Goal: Check status: Check status

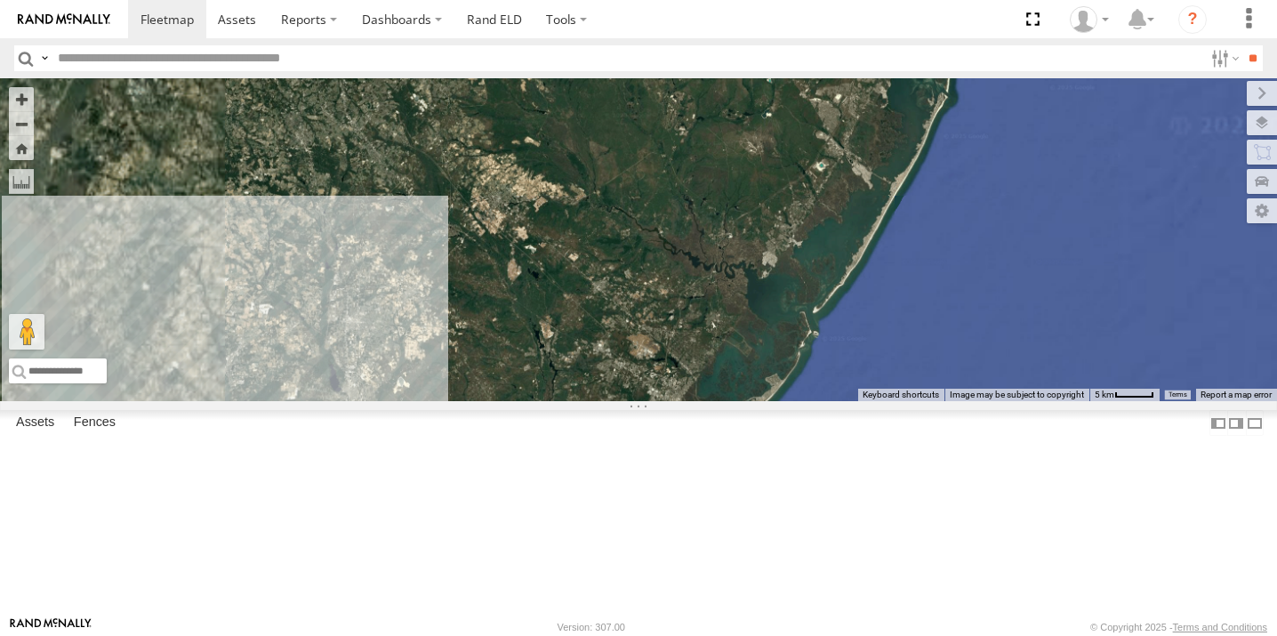
drag, startPoint x: 751, startPoint y: 278, endPoint x: 759, endPoint y: 465, distance: 187.8
click at [759, 401] on div "468334 [PERSON_NAME] 390294 [PERSON_NAME] JTSP Hino" at bounding box center [638, 239] width 1277 height 323
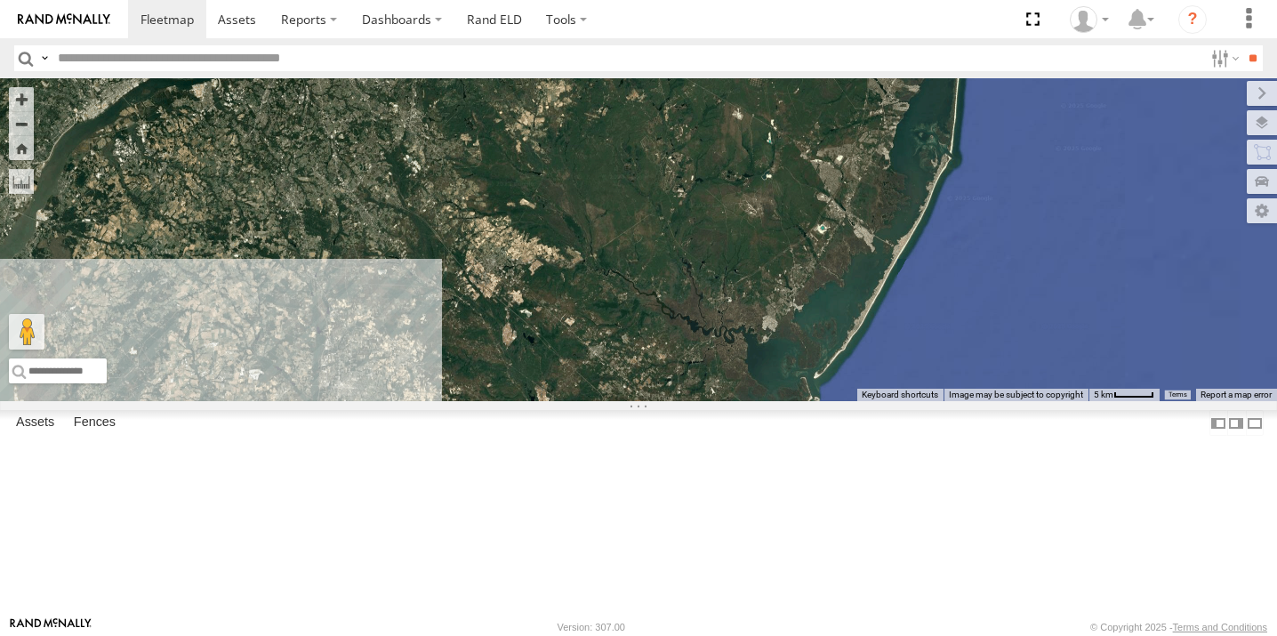
drag, startPoint x: 722, startPoint y: 307, endPoint x: 750, endPoint y: 499, distance: 194.1
click at [749, 401] on div "468334 [PERSON_NAME] 390294 [PERSON_NAME] JTSP Hino" at bounding box center [638, 239] width 1277 height 323
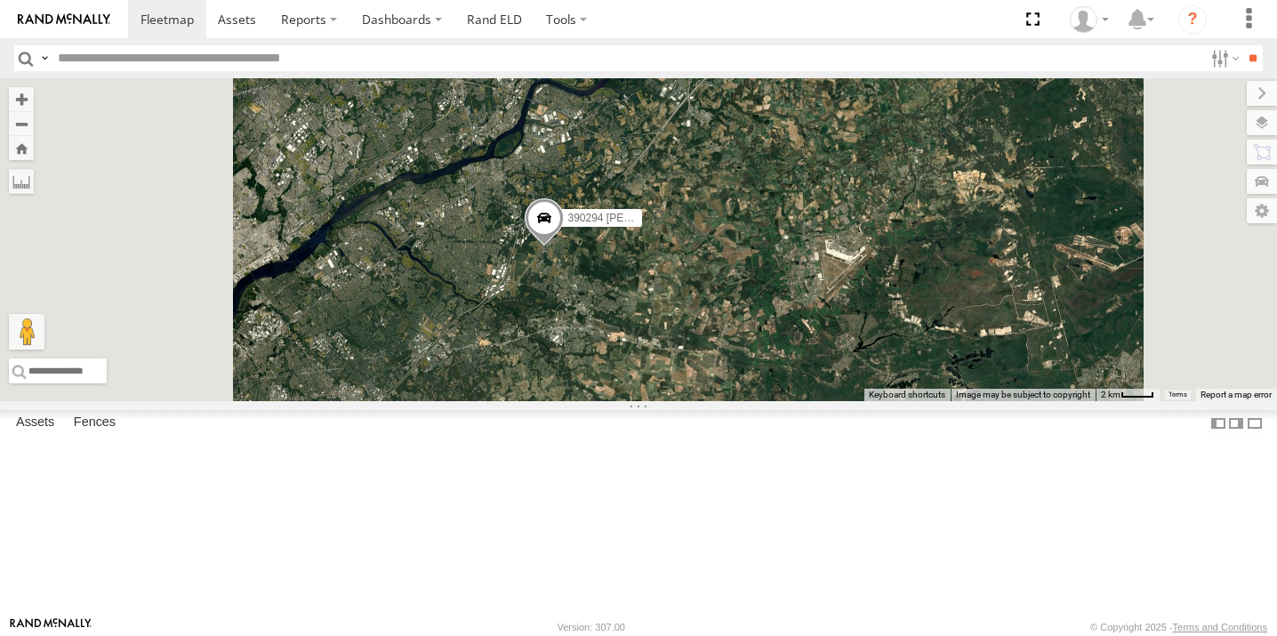
drag, startPoint x: 752, startPoint y: 366, endPoint x: 776, endPoint y: 494, distance: 130.3
click at [782, 401] on div "468334 [PERSON_NAME] 390294 [PERSON_NAME] JTSP Hino" at bounding box center [638, 239] width 1277 height 323
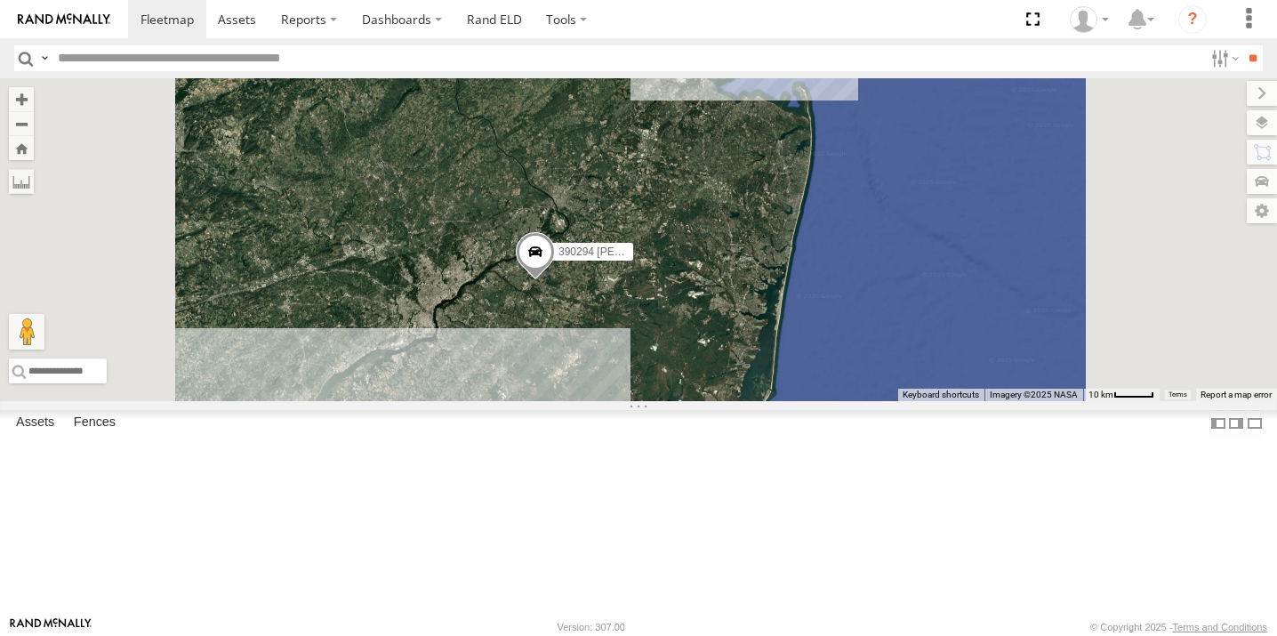
drag, startPoint x: 709, startPoint y: 503, endPoint x: 697, endPoint y: 430, distance: 74.7
click at [697, 401] on div "468334 [PERSON_NAME] 390294 [PERSON_NAME] JTSP Hino" at bounding box center [638, 239] width 1277 height 323
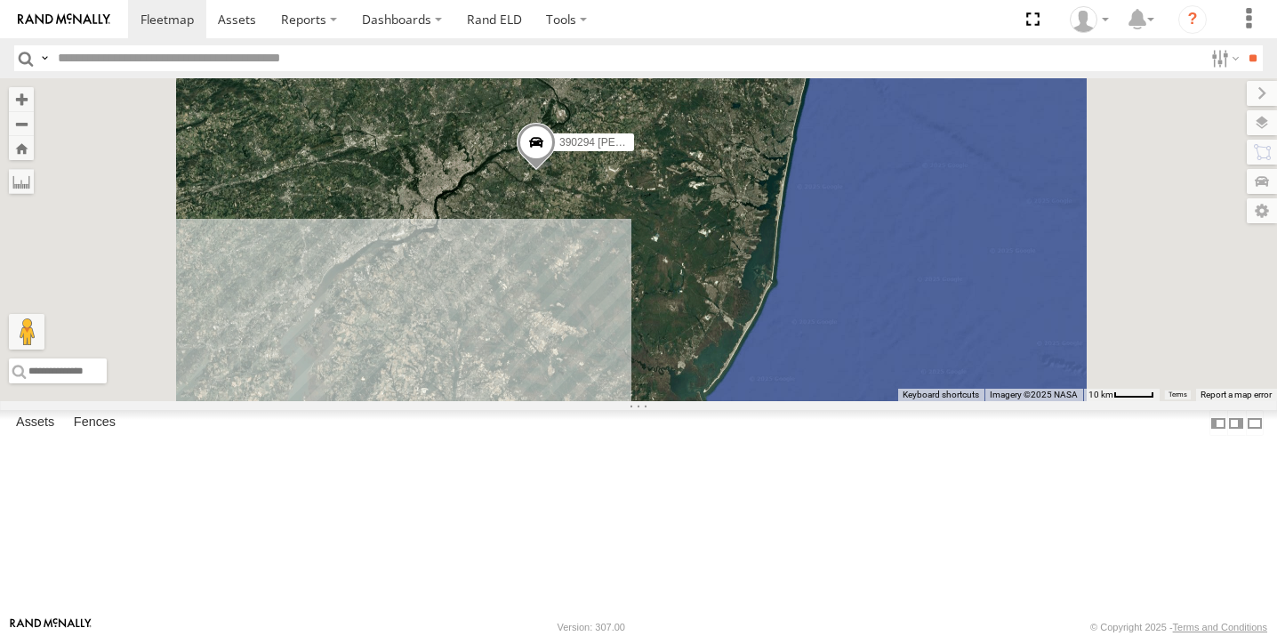
drag, startPoint x: 702, startPoint y: 462, endPoint x: 704, endPoint y: 302, distance: 160.1
click at [704, 302] on div "468334 [PERSON_NAME] 390294 [PERSON_NAME] JTSP Hino" at bounding box center [638, 239] width 1277 height 323
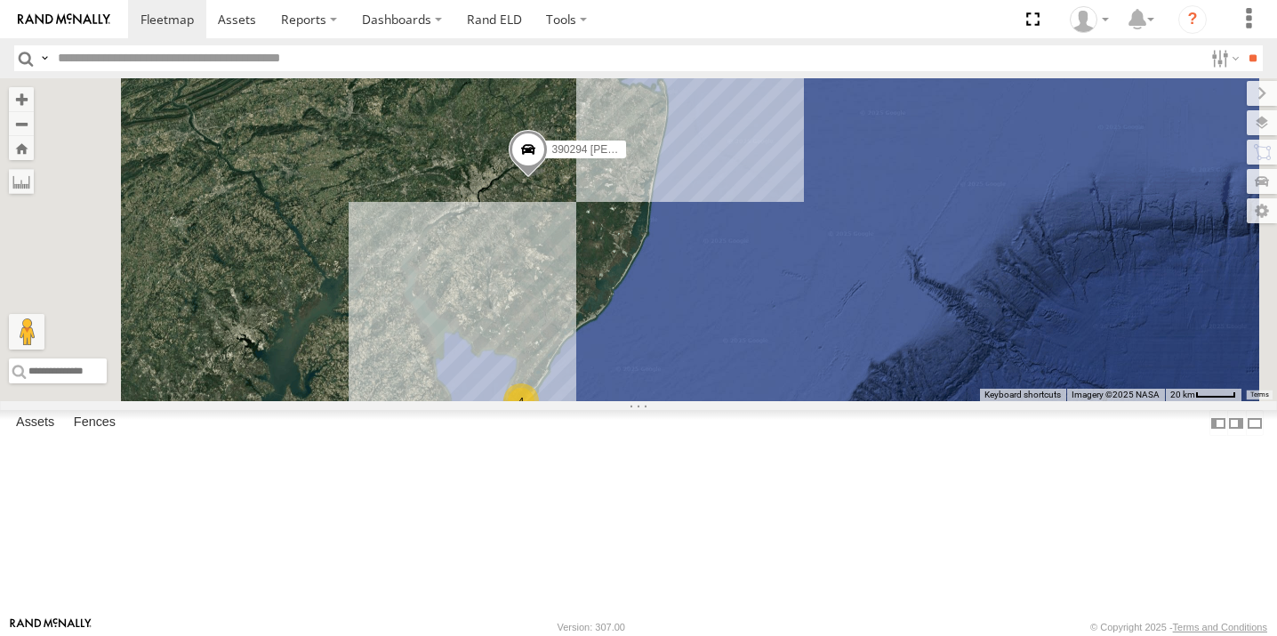
drag, startPoint x: 696, startPoint y: 342, endPoint x: 716, endPoint y: 350, distance: 22.3
click at [716, 350] on div "468334 [PERSON_NAME] 390294 [PERSON_NAME] JTSP Hino 4" at bounding box center [638, 239] width 1277 height 323
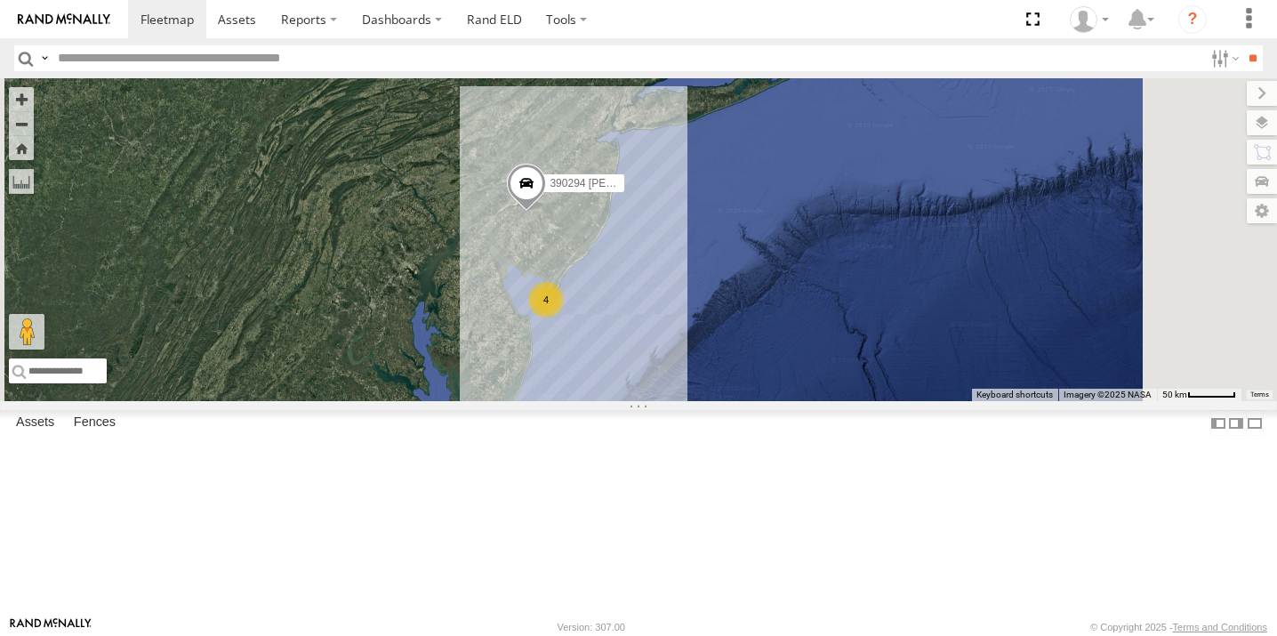
click at [751, 401] on div "468334 [PERSON_NAME] 390294 [PERSON_NAME] JTSP Hino 4" at bounding box center [638, 239] width 1277 height 323
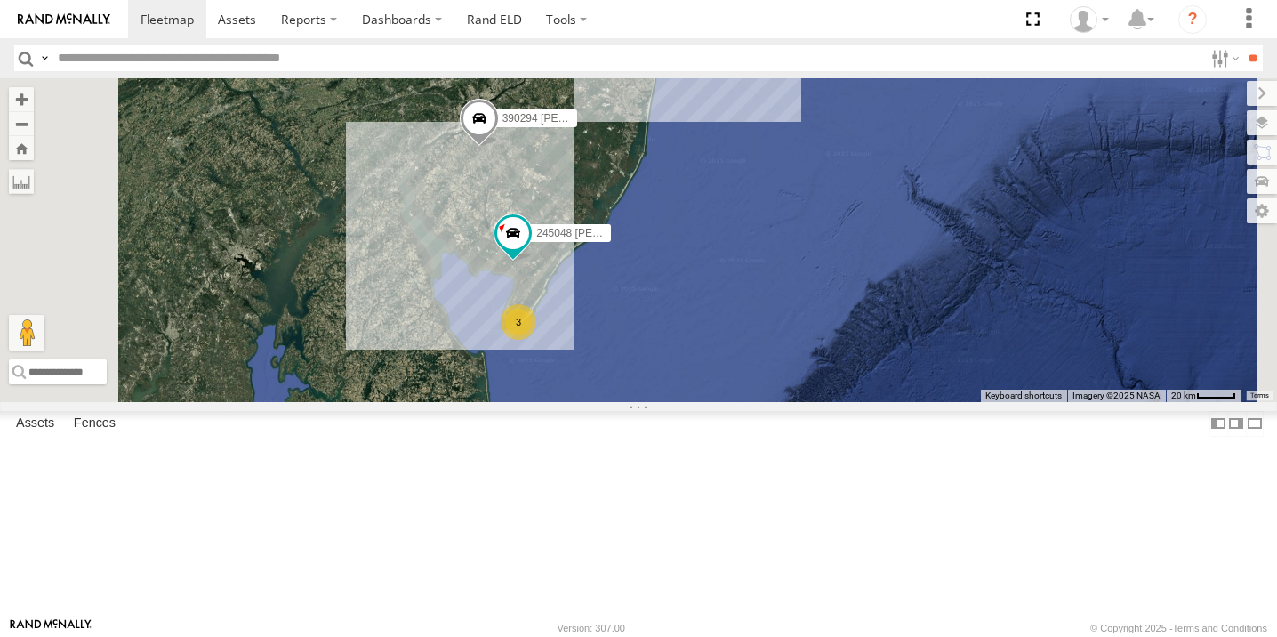
drag, startPoint x: 678, startPoint y: 302, endPoint x: 748, endPoint y: 484, distance: 195.4
click at [748, 401] on div "468334 [PERSON_NAME] 390294 [PERSON_NAME] JTSP Hino 3 245048 [PERSON_NAME]" at bounding box center [638, 239] width 1277 height 323
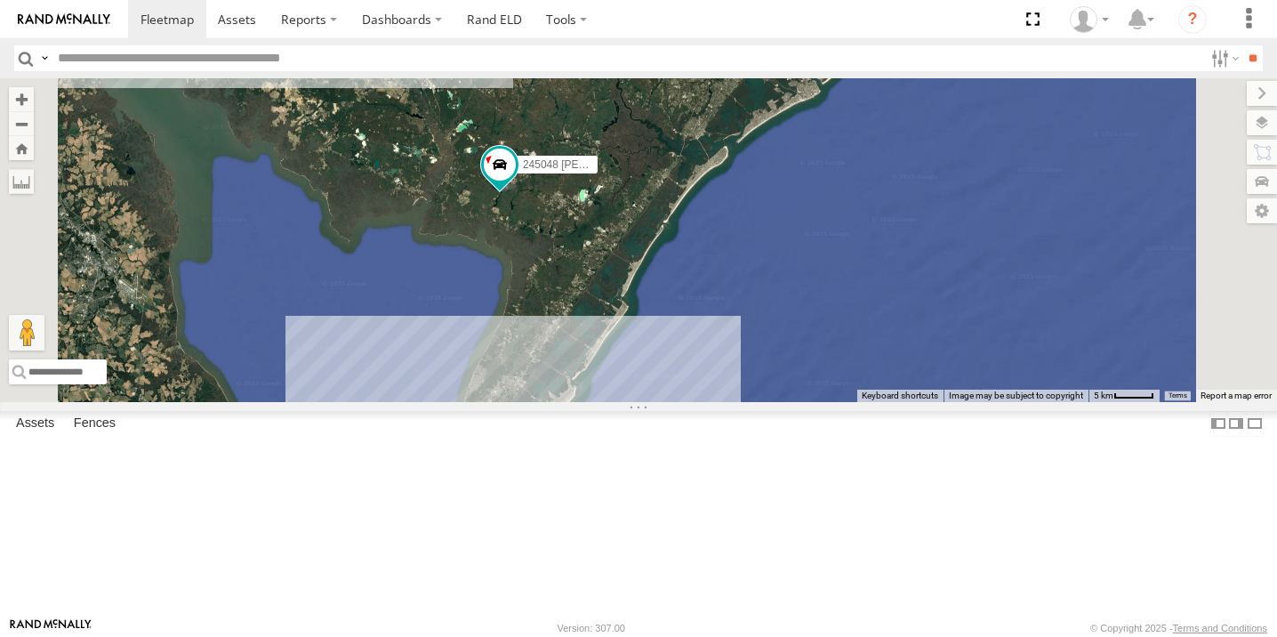
drag, startPoint x: 669, startPoint y: 381, endPoint x: 685, endPoint y: 455, distance: 75.5
click at [685, 401] on div "468334 [PERSON_NAME] 390294 [PERSON_NAME] JTSP Hino 245048 [PERSON_NAME] 3" at bounding box center [638, 239] width 1277 height 323
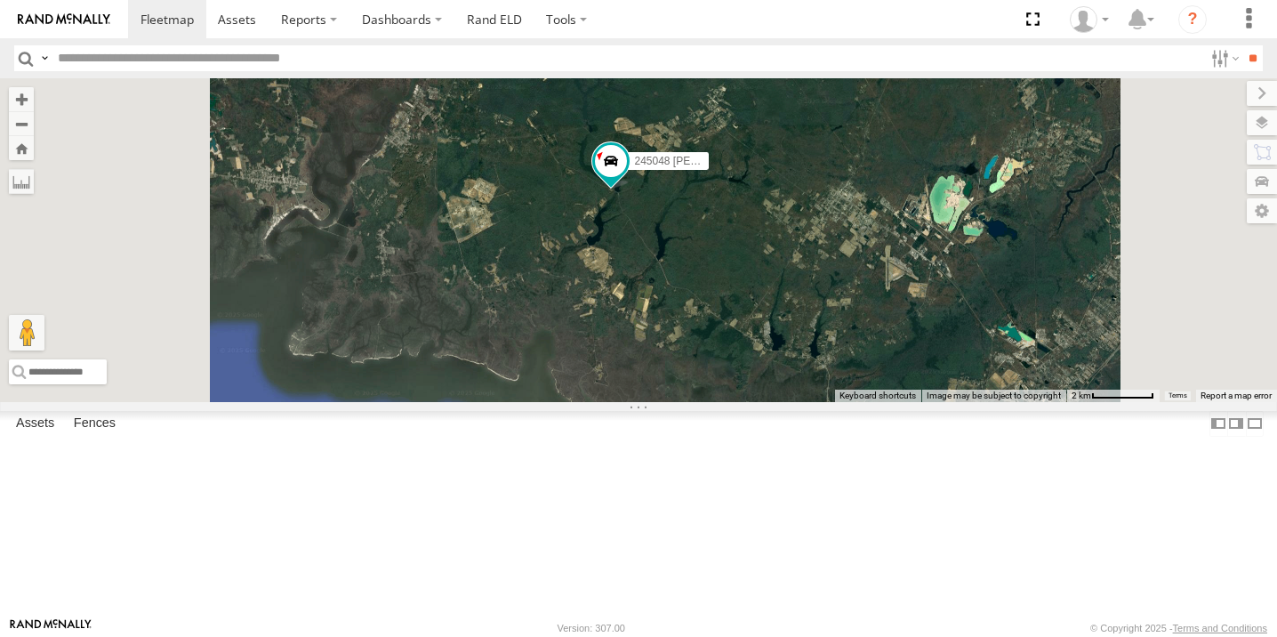
click at [745, 401] on div "468334 [PERSON_NAME] 390294 [PERSON_NAME] JTSP Hino 245048 [PERSON_NAME]" at bounding box center [638, 239] width 1277 height 323
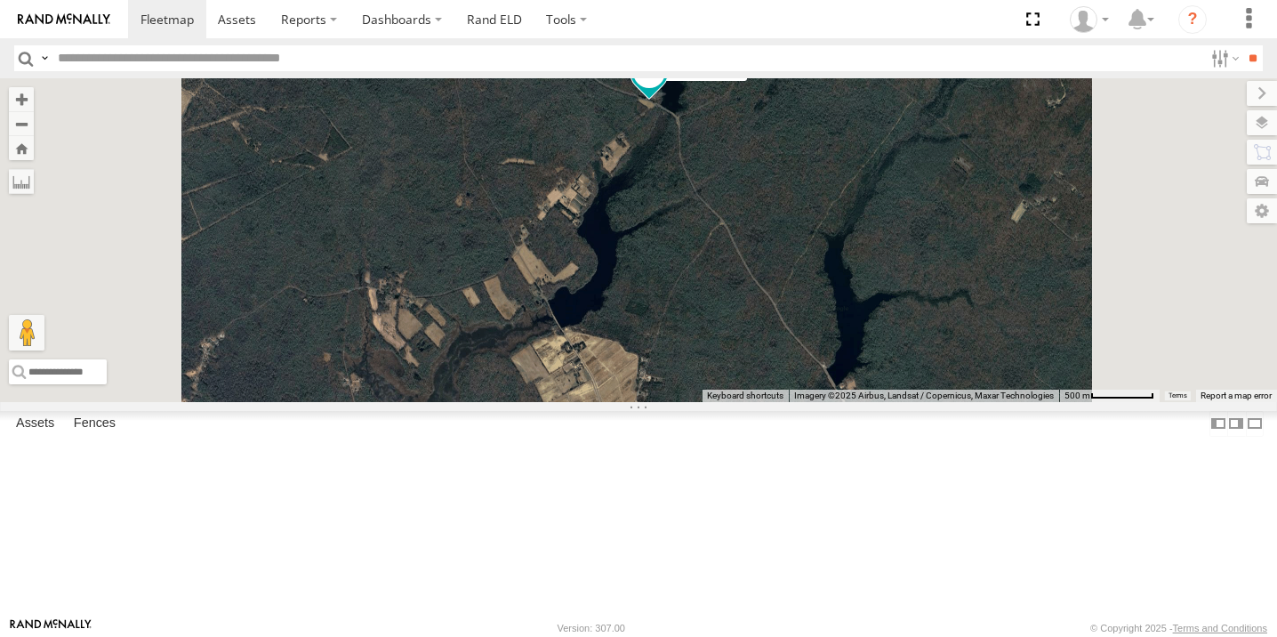
drag, startPoint x: 872, startPoint y: 459, endPoint x: 862, endPoint y: 518, distance: 59.5
click at [862, 401] on div "468334 [PERSON_NAME] 390294 [PERSON_NAME] JTSP Hino 245048 [PERSON_NAME]" at bounding box center [638, 239] width 1277 height 323
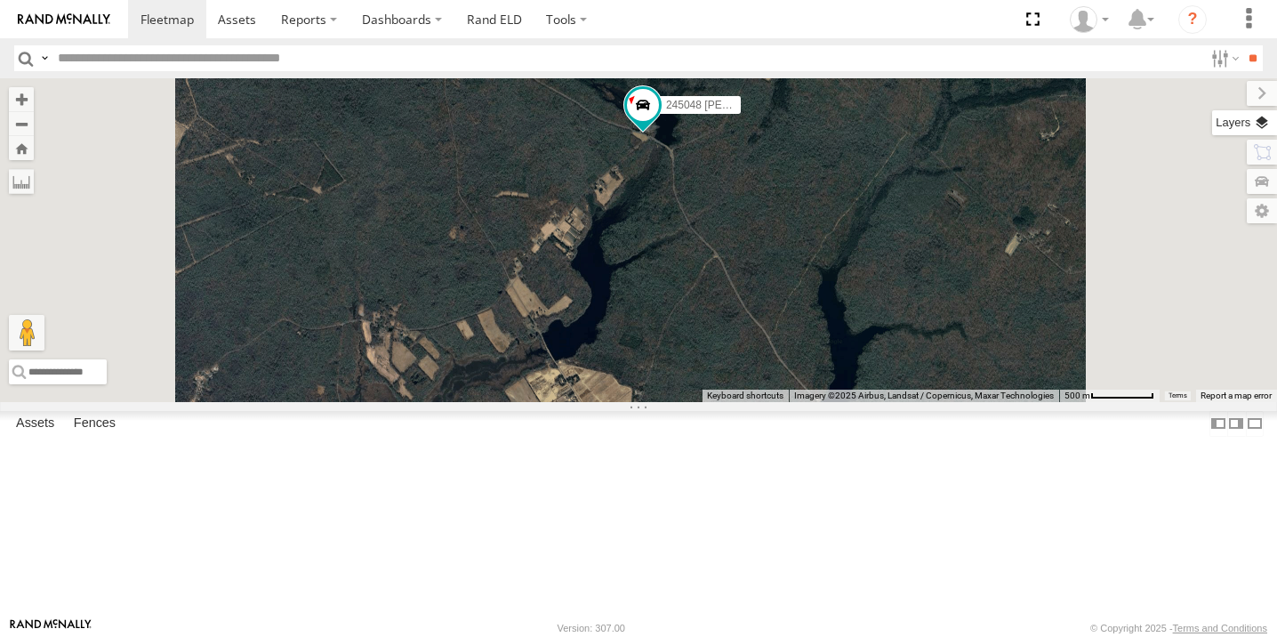
click at [1270, 128] on label at bounding box center [1244, 122] width 65 height 25
click at [0, 0] on label at bounding box center [0, 0] width 0 height 0
click at [0, 0] on span "Satellite + Roadmap" at bounding box center [0, 0] width 0 height 0
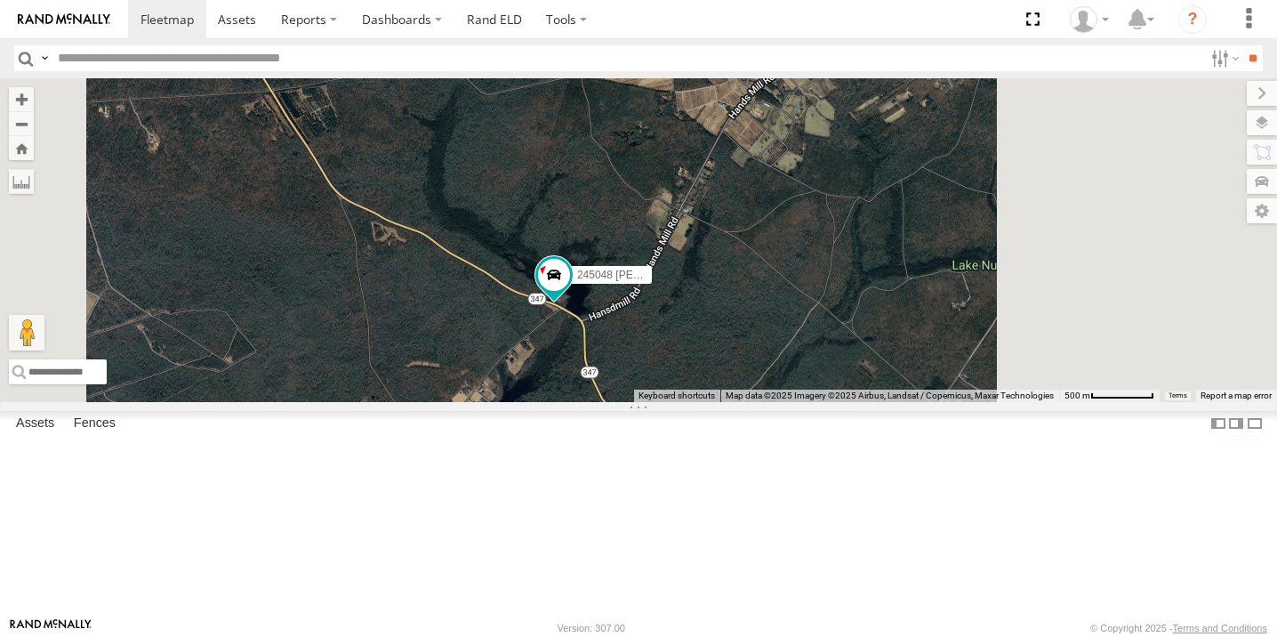
drag, startPoint x: 857, startPoint y: 316, endPoint x: 762, endPoint y: 495, distance: 202.1
click at [762, 401] on div "468334 [PERSON_NAME] 390294 [PERSON_NAME] JTSP Hino 245048 [PERSON_NAME]" at bounding box center [638, 239] width 1277 height 323
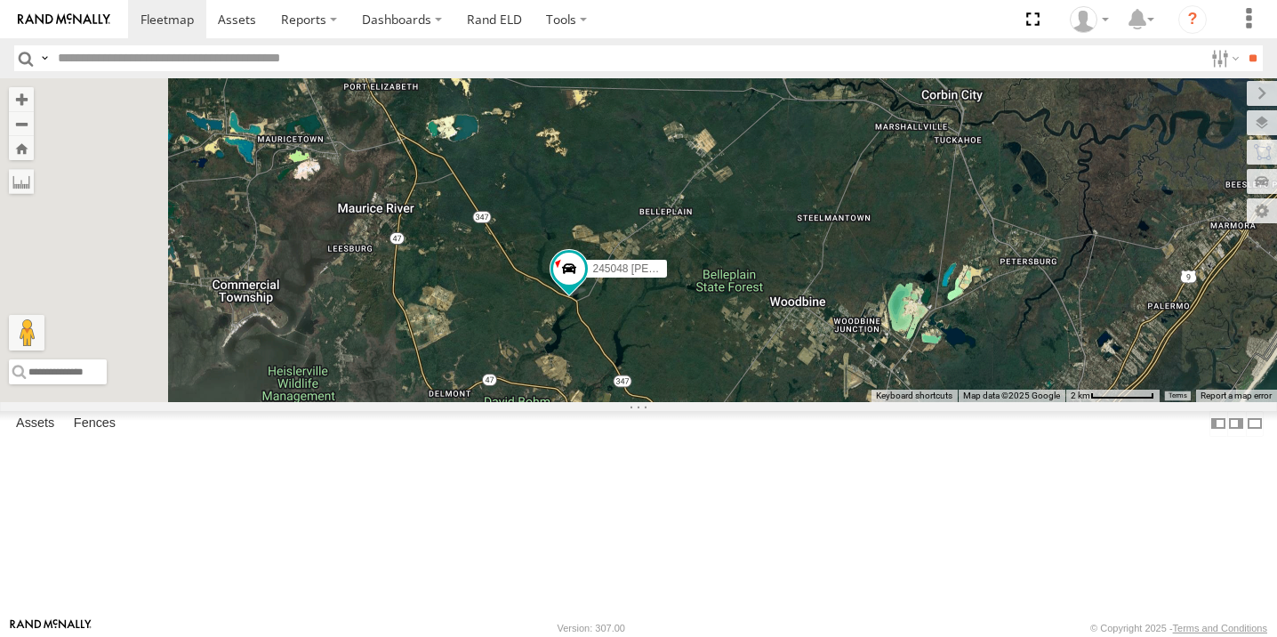
drag, startPoint x: 712, startPoint y: 511, endPoint x: 763, endPoint y: 387, distance: 134.8
click at [763, 387] on div "468334 [PERSON_NAME] 390294 [PERSON_NAME] JTSP Hino 245048 [PERSON_NAME]" at bounding box center [638, 239] width 1277 height 323
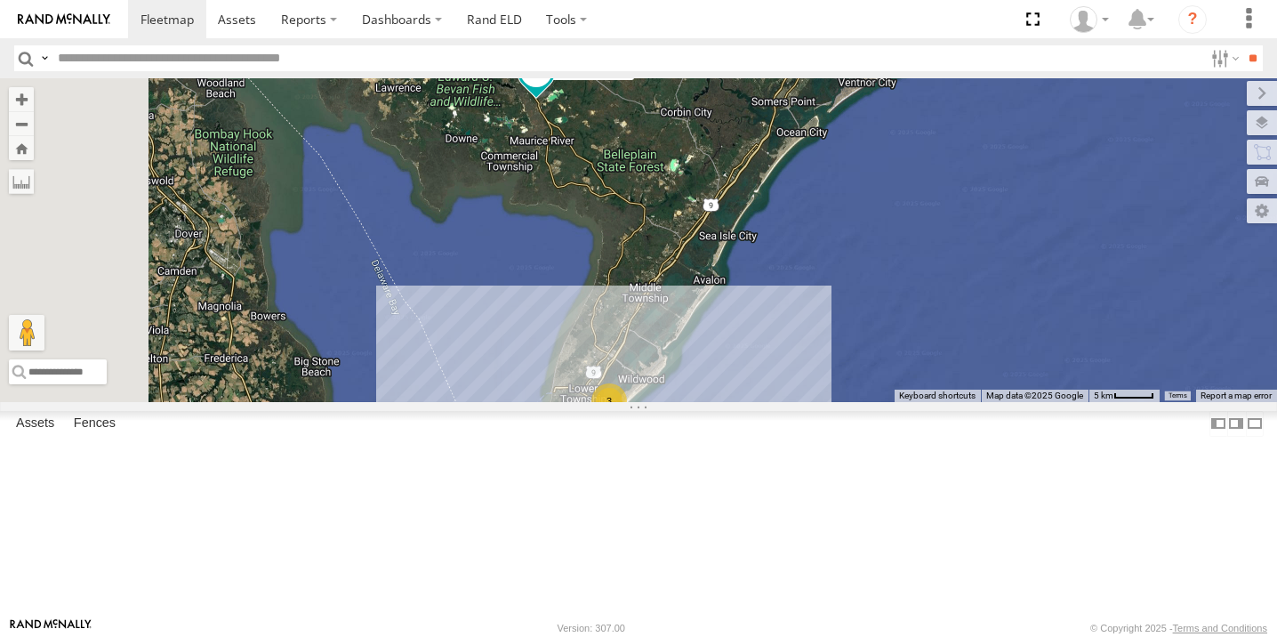
drag, startPoint x: 843, startPoint y: 556, endPoint x: 857, endPoint y: 431, distance: 125.3
click at [857, 401] on div "245048 [PERSON_NAME] 3 390294 [PERSON_NAME]" at bounding box center [638, 239] width 1277 height 323
